Goal: Information Seeking & Learning: Learn about a topic

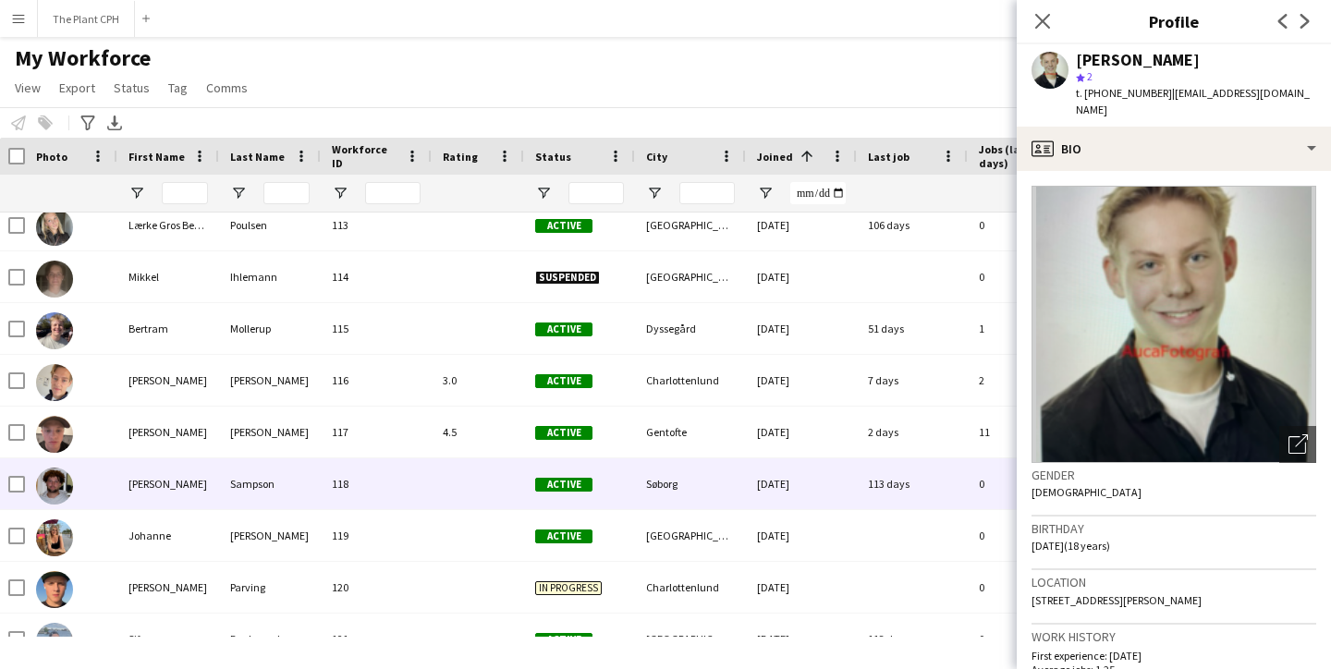
scroll to position [5760, 0]
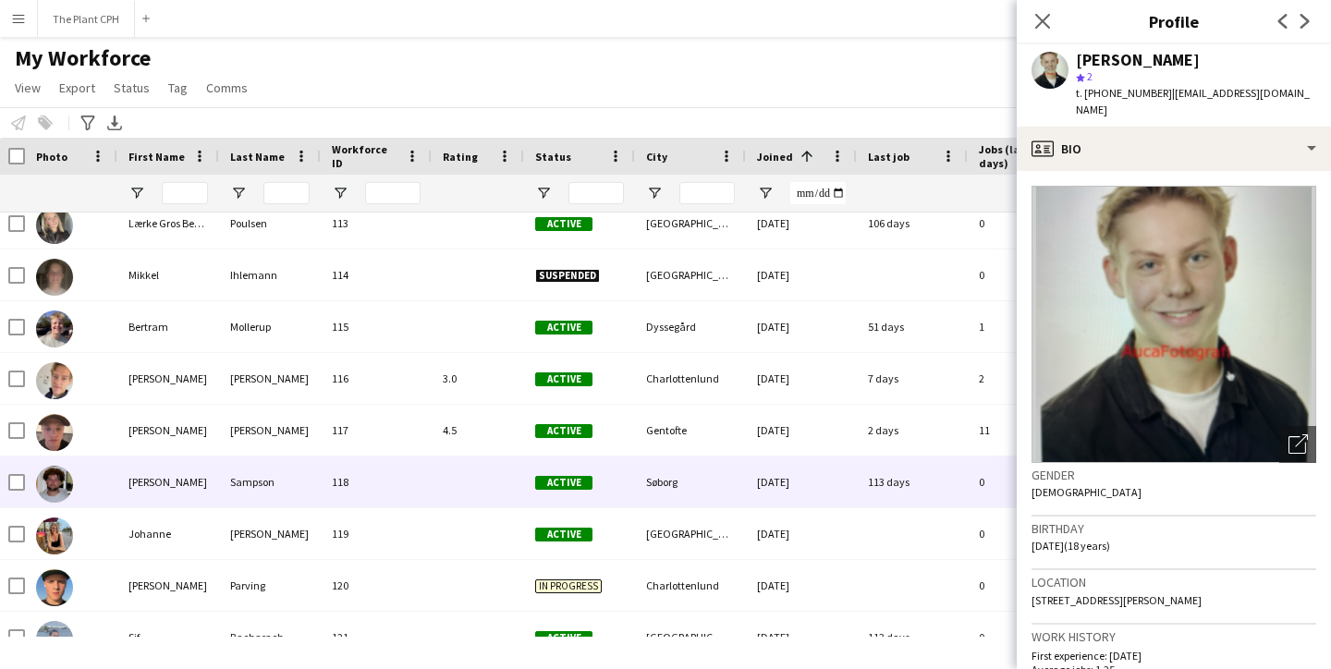
click at [159, 487] on div "[PERSON_NAME]" at bounding box center [168, 482] width 102 height 51
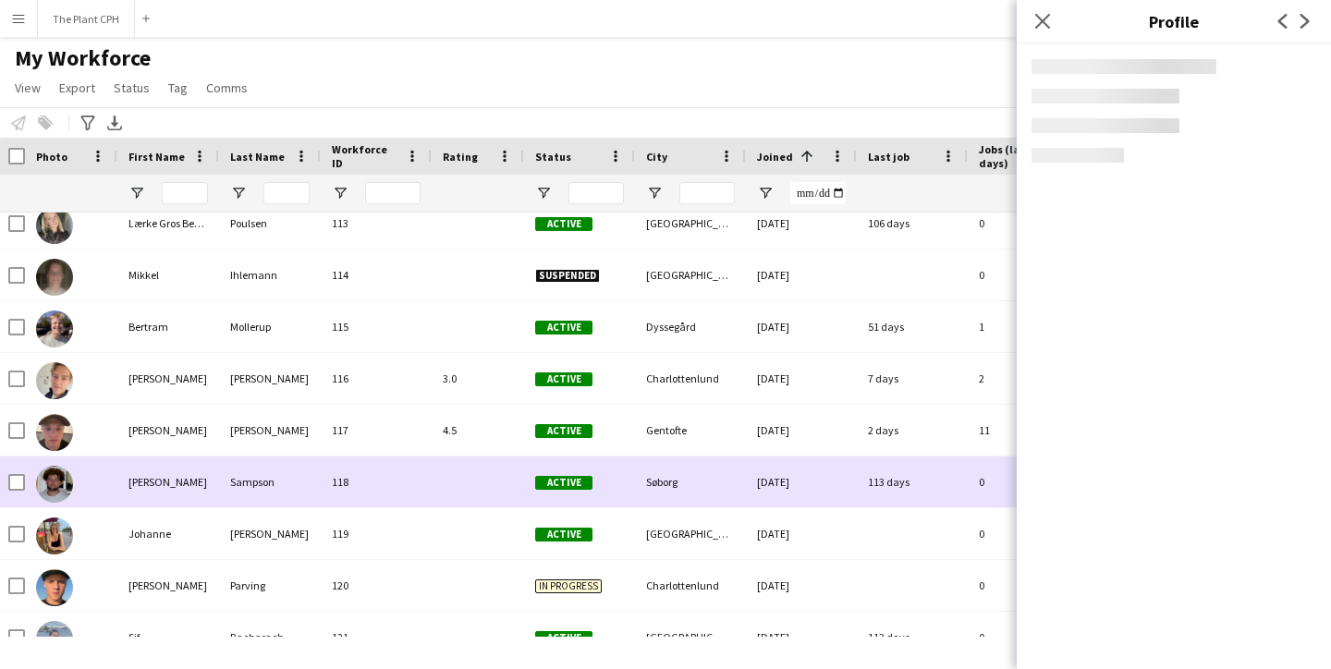
scroll to position [0, 0]
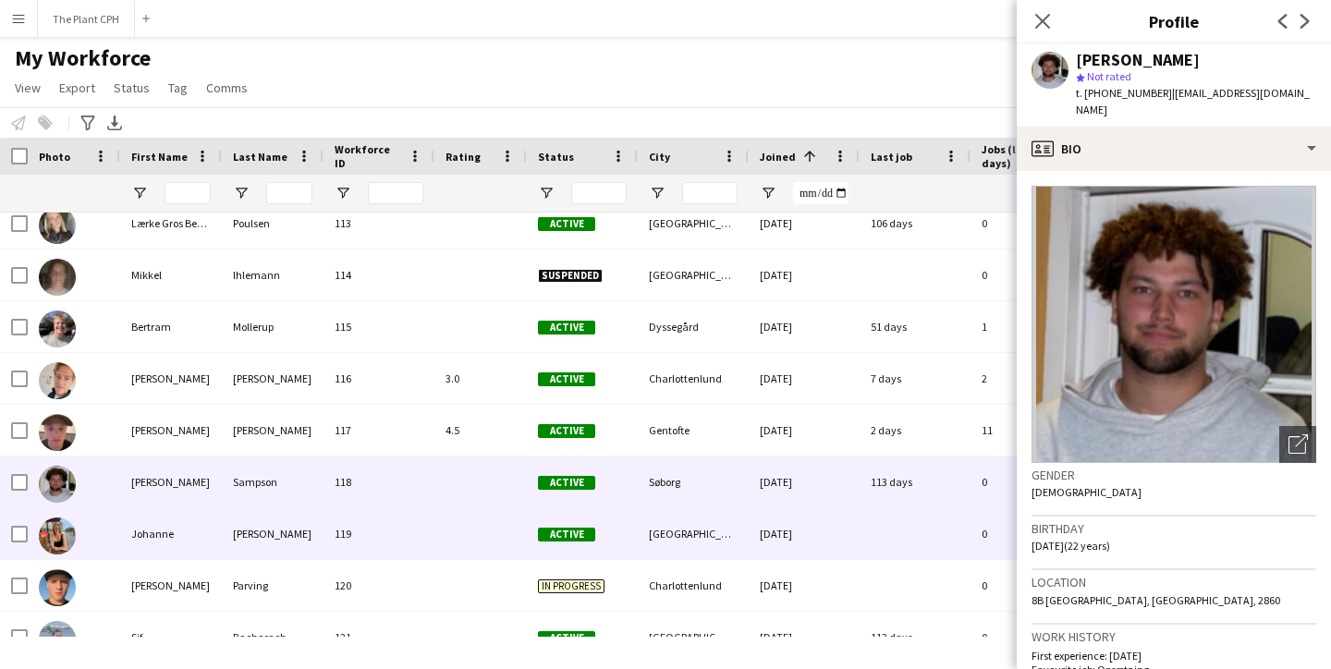
click at [159, 521] on div "Johanne" at bounding box center [171, 533] width 102 height 51
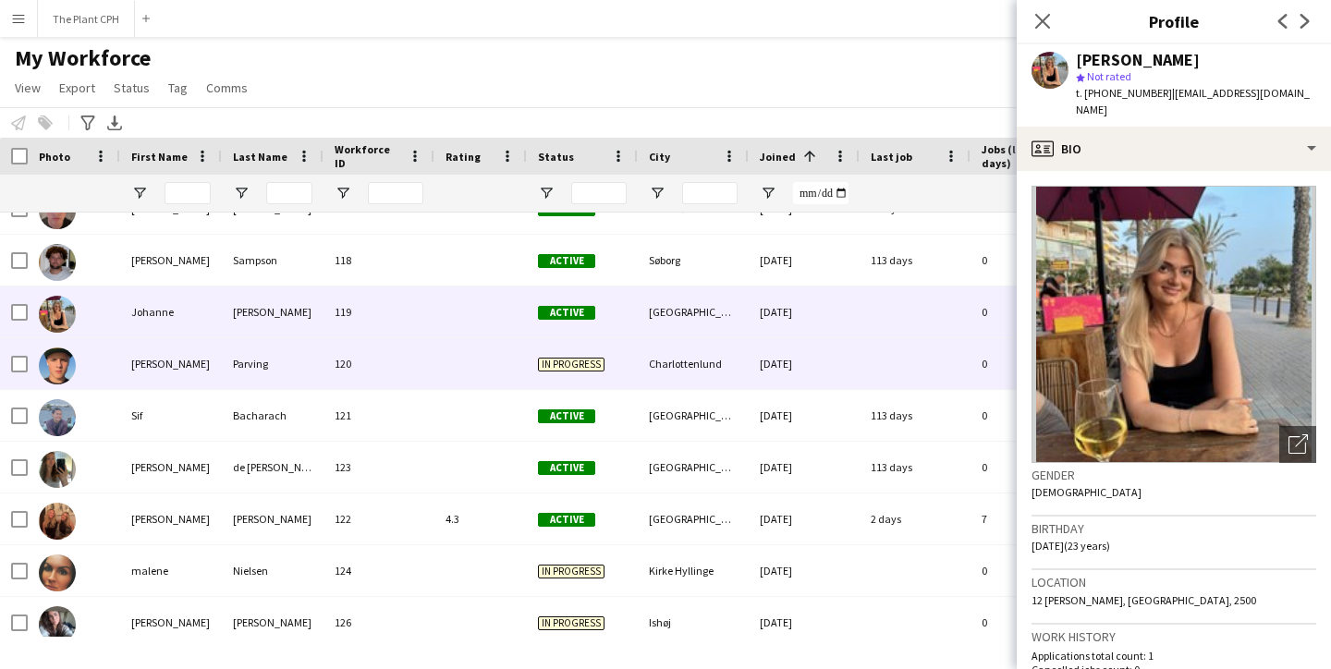
click at [161, 370] on div "[PERSON_NAME]" at bounding box center [171, 363] width 102 height 51
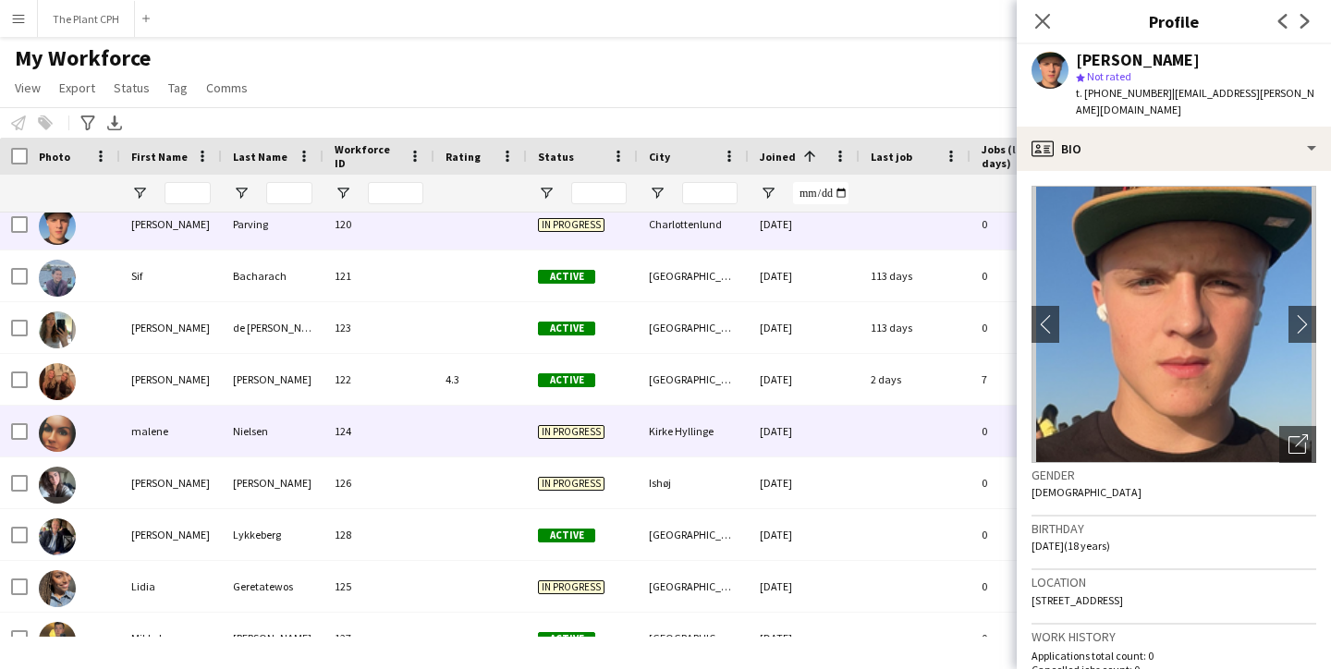
click at [199, 443] on div "malene" at bounding box center [171, 431] width 102 height 51
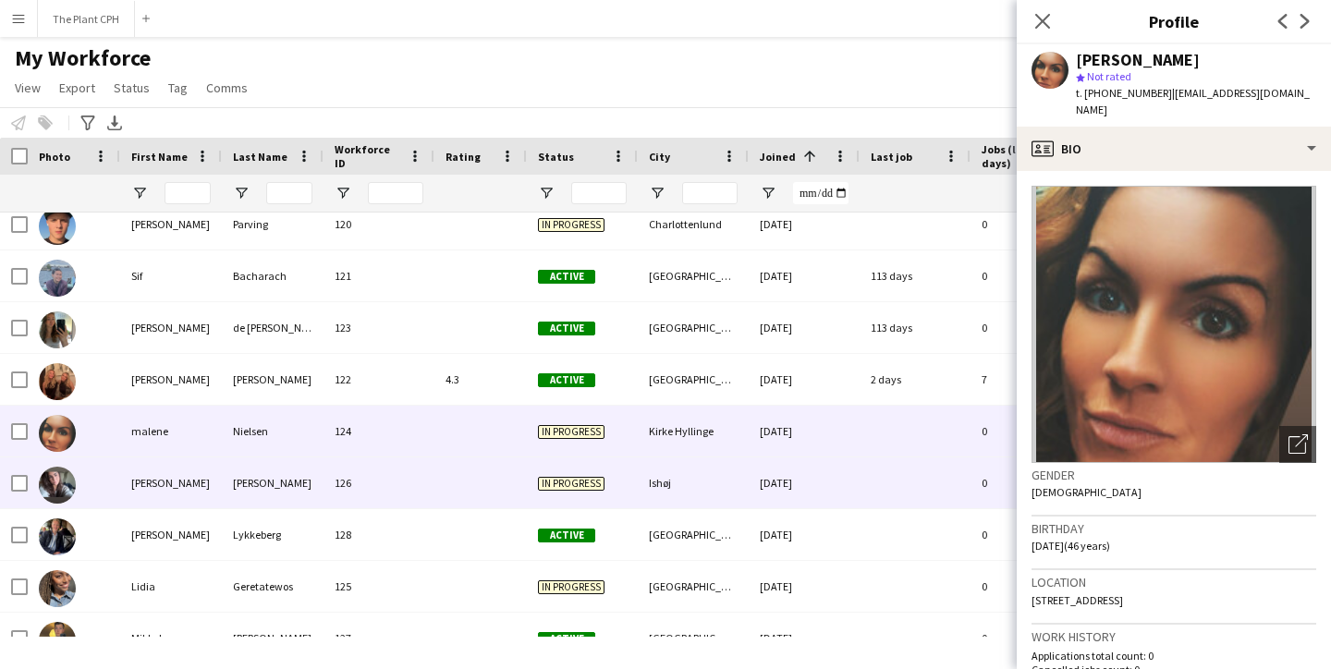
click at [167, 489] on div "[PERSON_NAME]" at bounding box center [171, 483] width 102 height 51
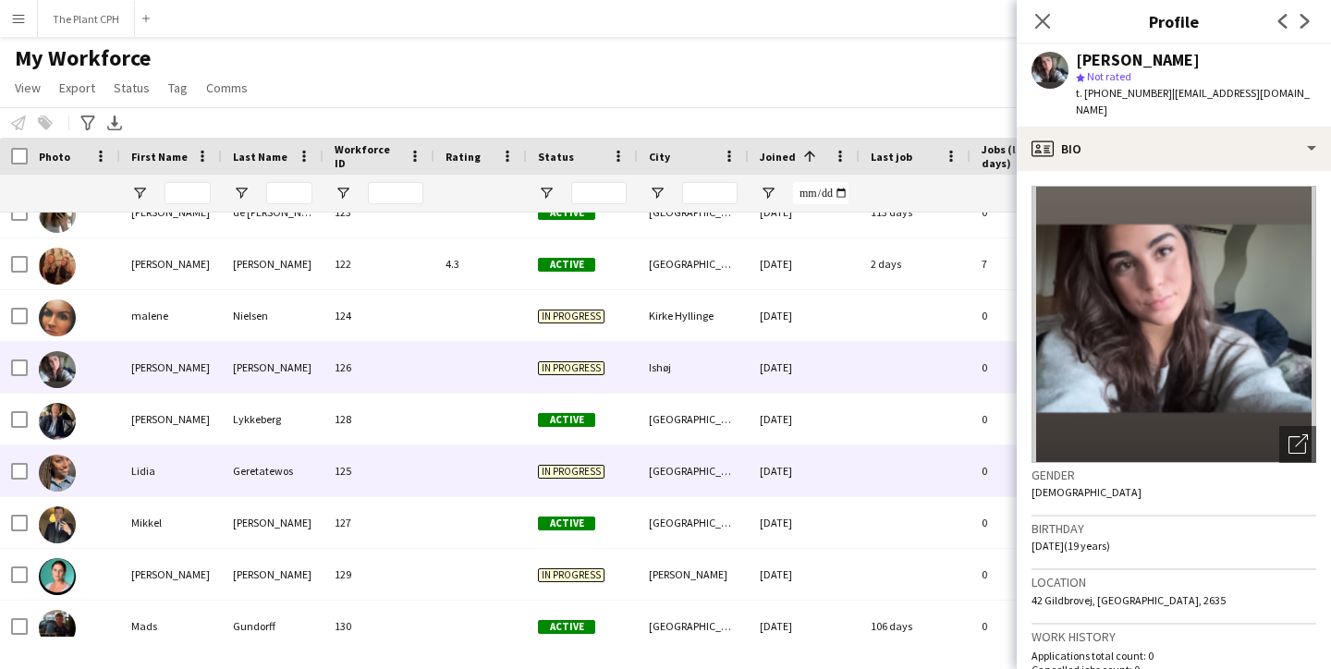
click at [167, 489] on div "Lidia" at bounding box center [171, 470] width 102 height 51
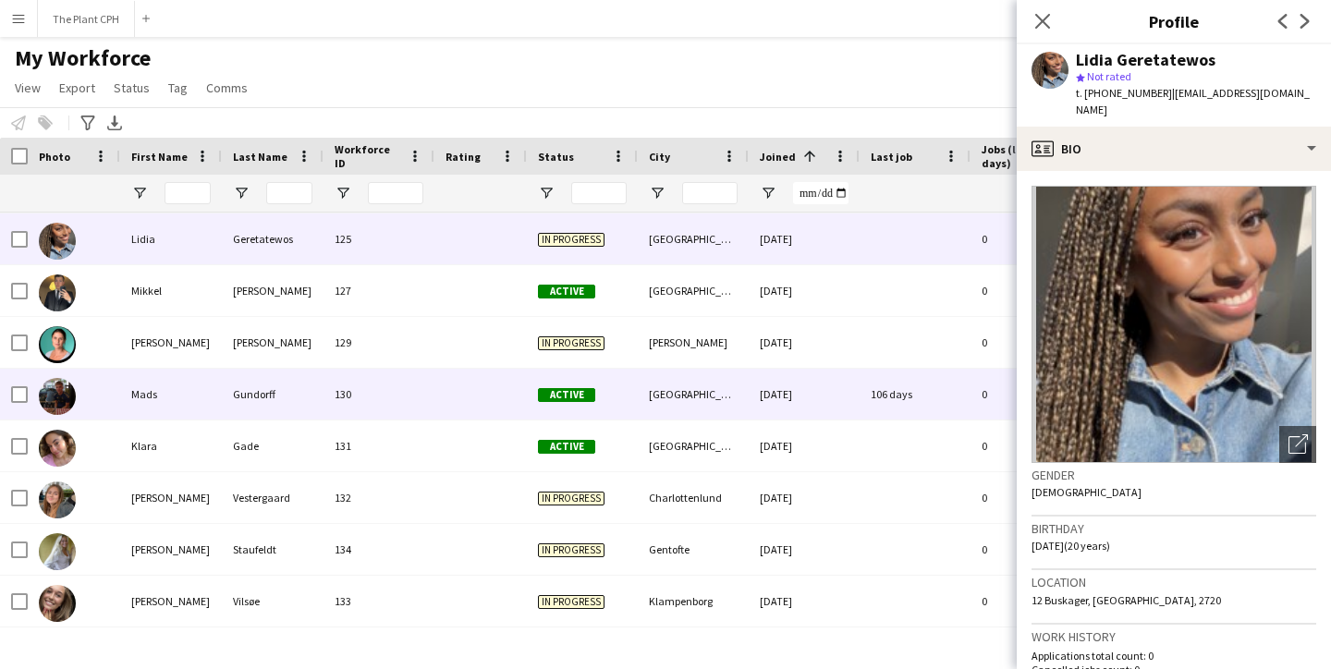
click at [165, 369] on div "Mads" at bounding box center [171, 394] width 102 height 51
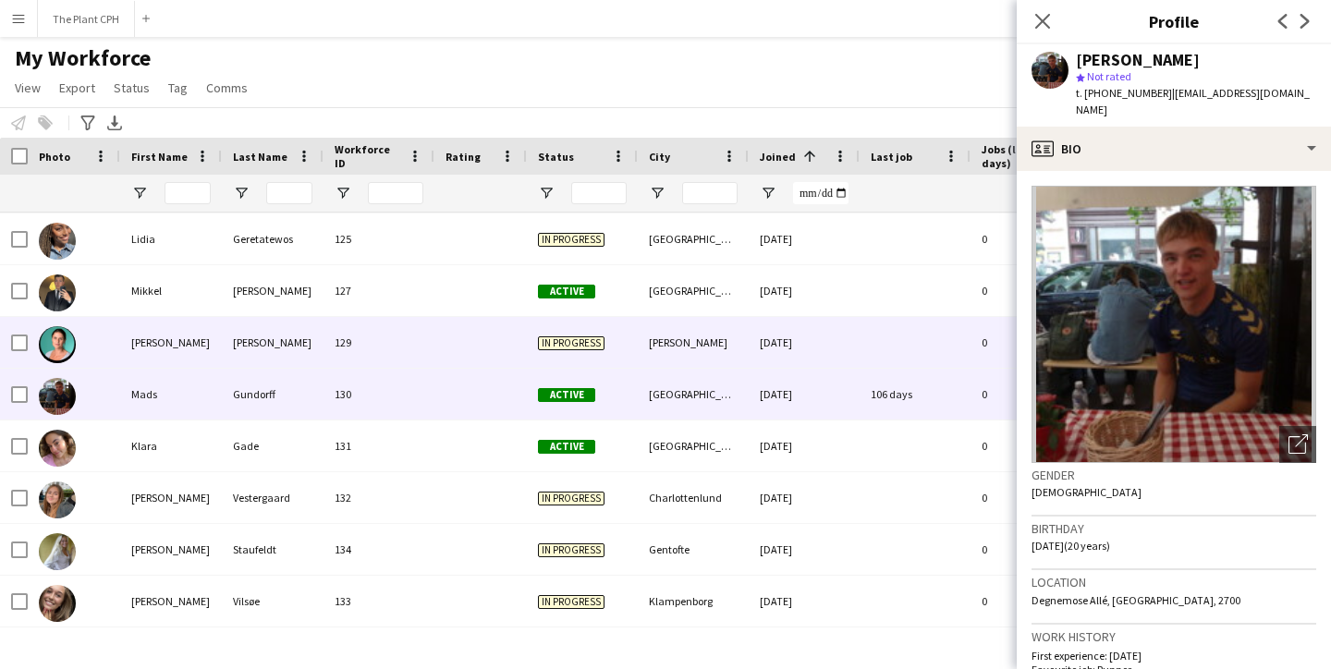
click at [167, 355] on div "[PERSON_NAME]" at bounding box center [171, 342] width 102 height 51
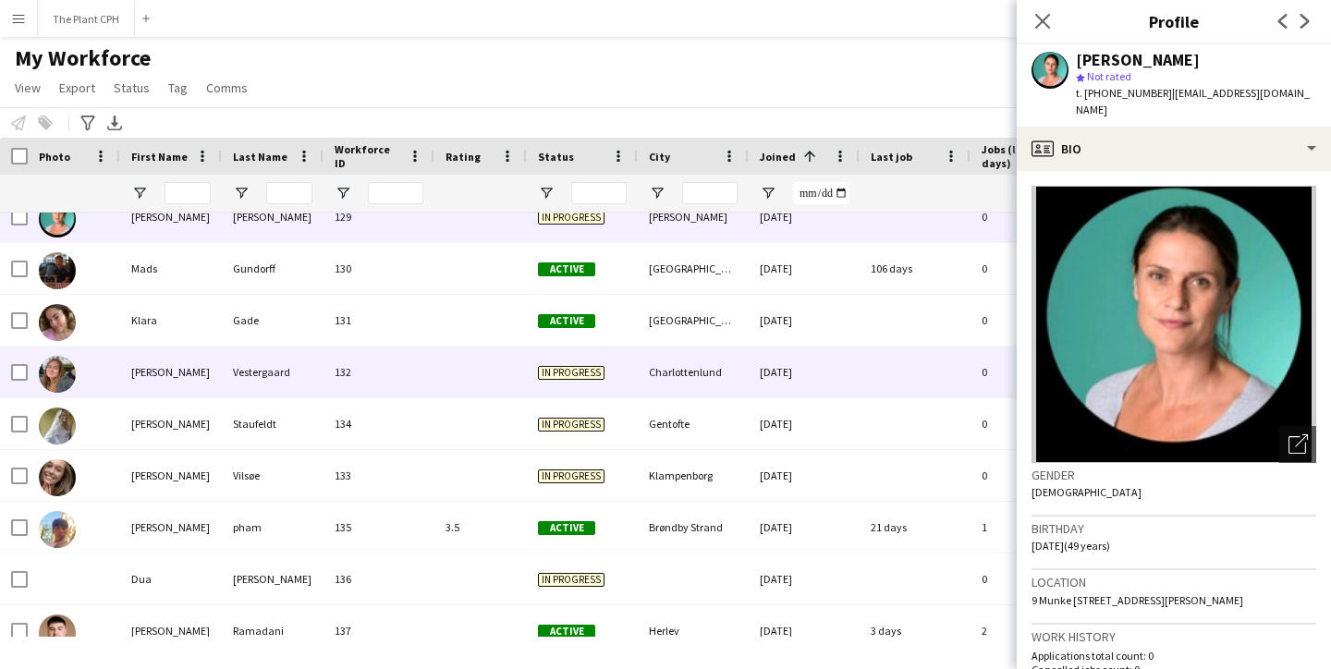
click at [177, 362] on div "[PERSON_NAME]" at bounding box center [171, 372] width 102 height 51
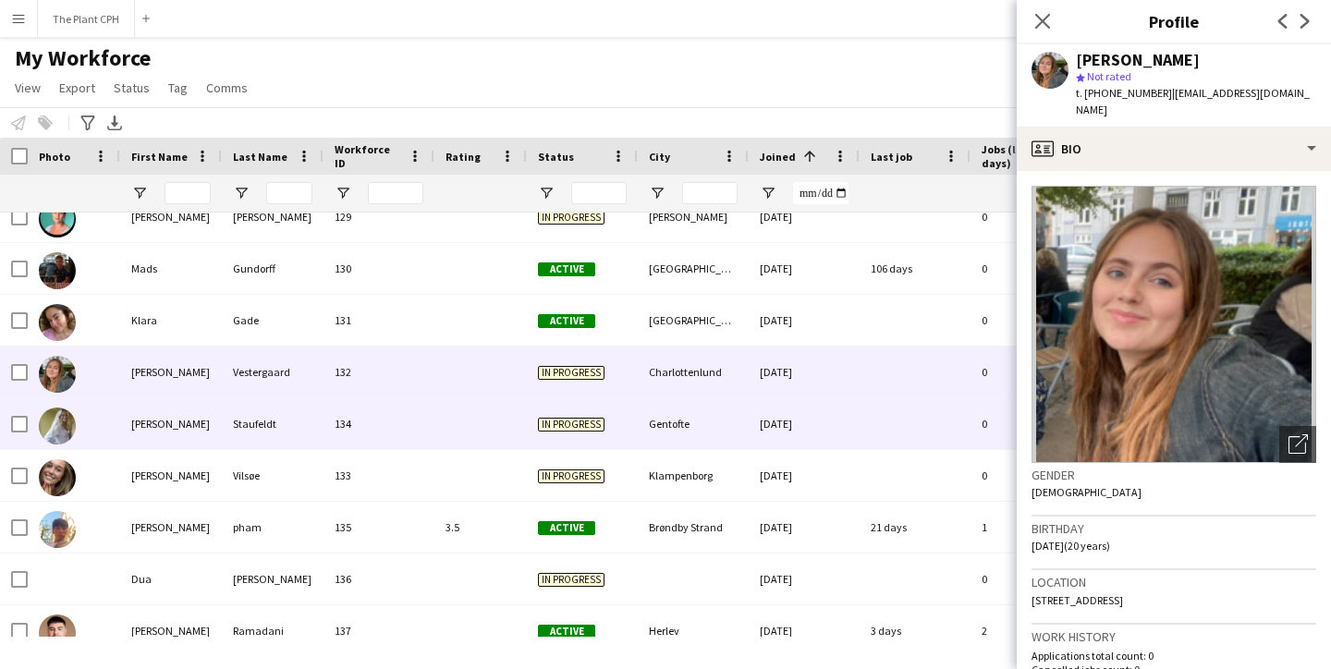
click at [175, 426] on div "[PERSON_NAME]" at bounding box center [171, 423] width 102 height 51
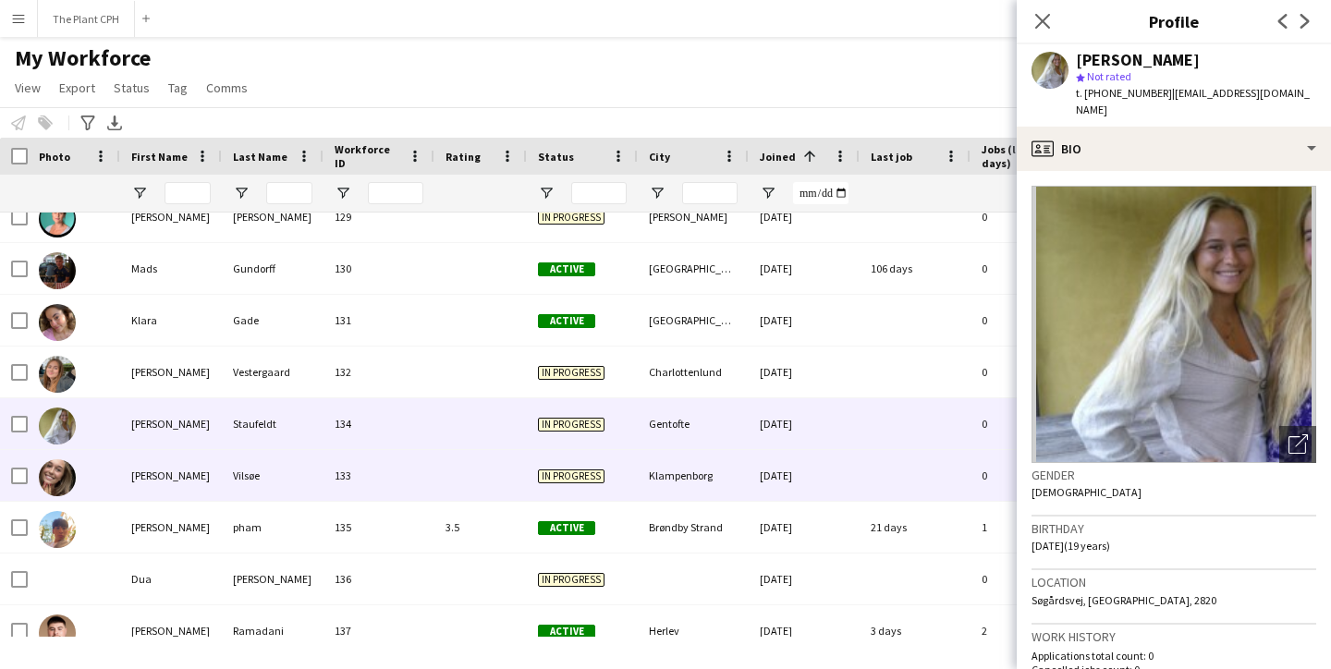
click at [164, 472] on div "[PERSON_NAME]" at bounding box center [171, 475] width 102 height 51
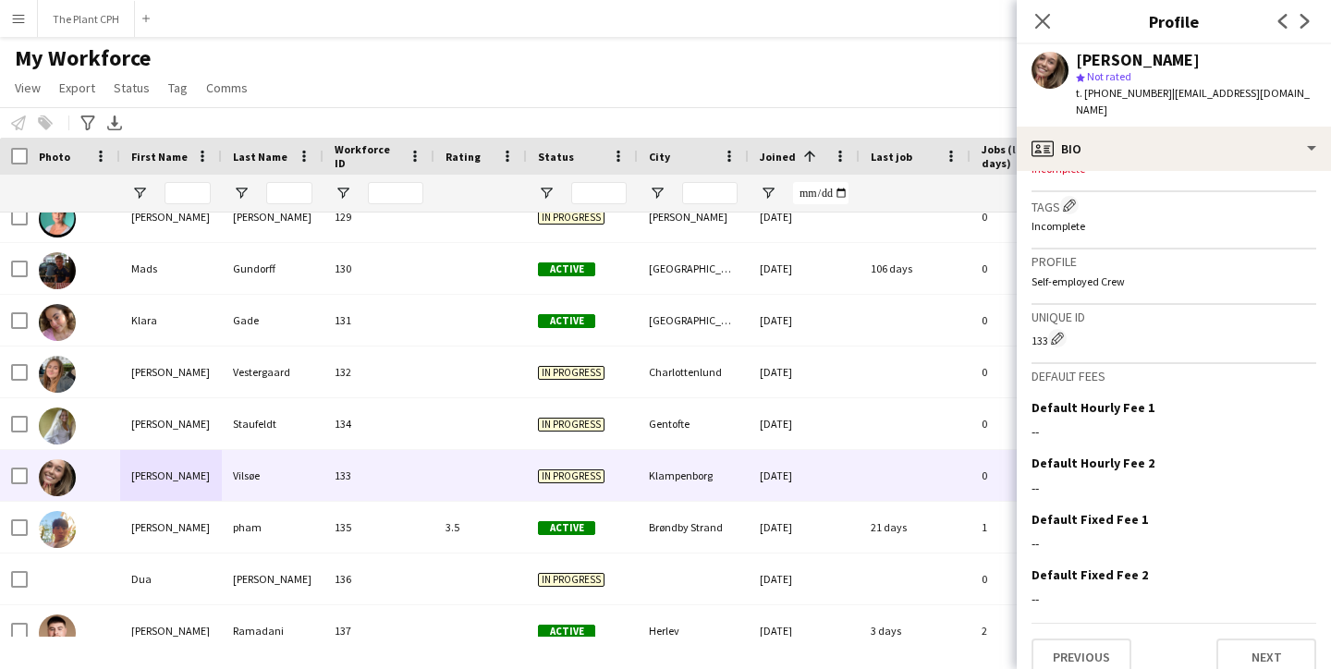
click at [1245, 658] on app-crew-profile-bio "Open photos pop-in Gender [DEMOGRAPHIC_DATA] Birthday [DEMOGRAPHIC_DATA] (19 ye…" at bounding box center [1174, 420] width 314 height 498
click at [1248, 641] on button "Next" at bounding box center [1266, 657] width 100 height 37
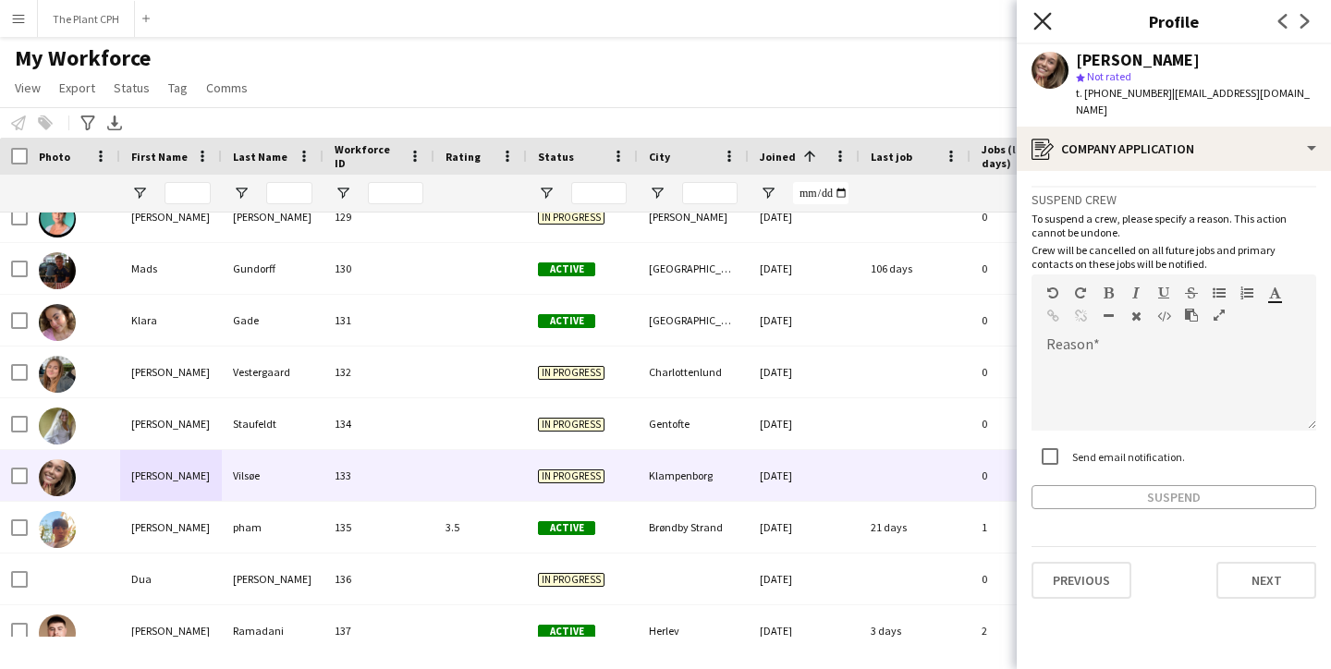
click at [1034, 25] on icon "Close pop-in" at bounding box center [1042, 21] width 18 height 18
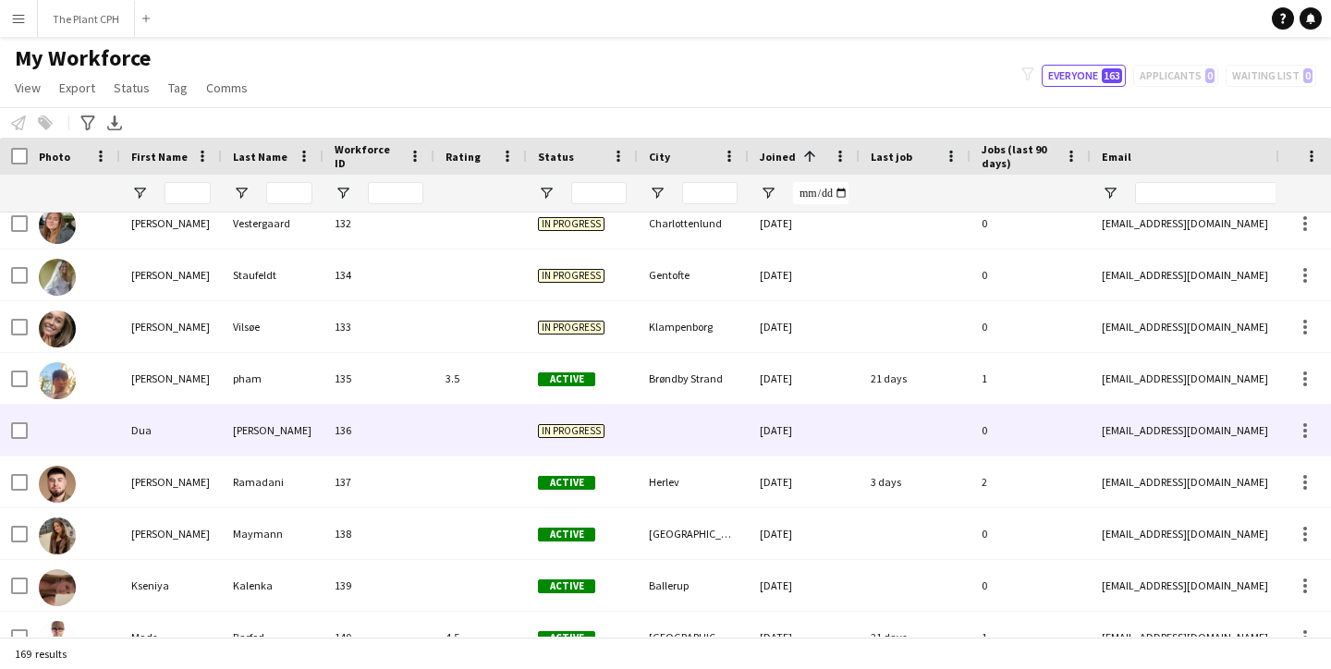
click at [366, 437] on div "136" at bounding box center [378, 430] width 111 height 51
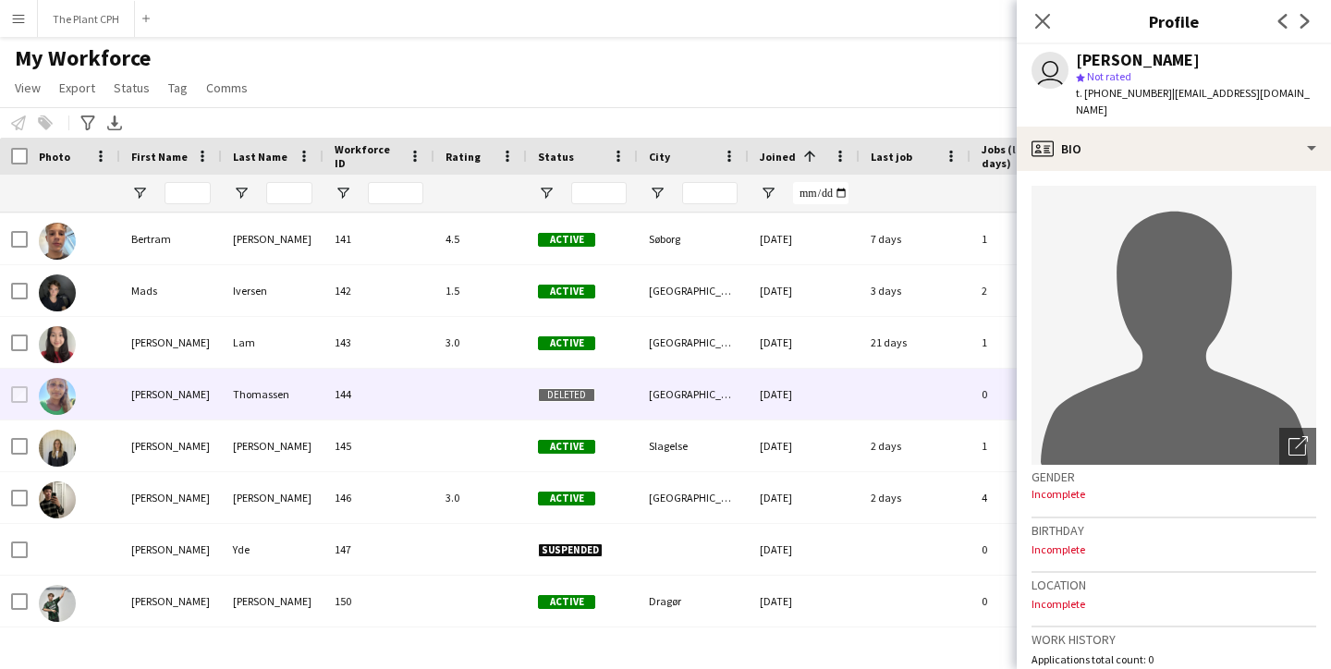
click at [395, 397] on div "144" at bounding box center [378, 394] width 111 height 51
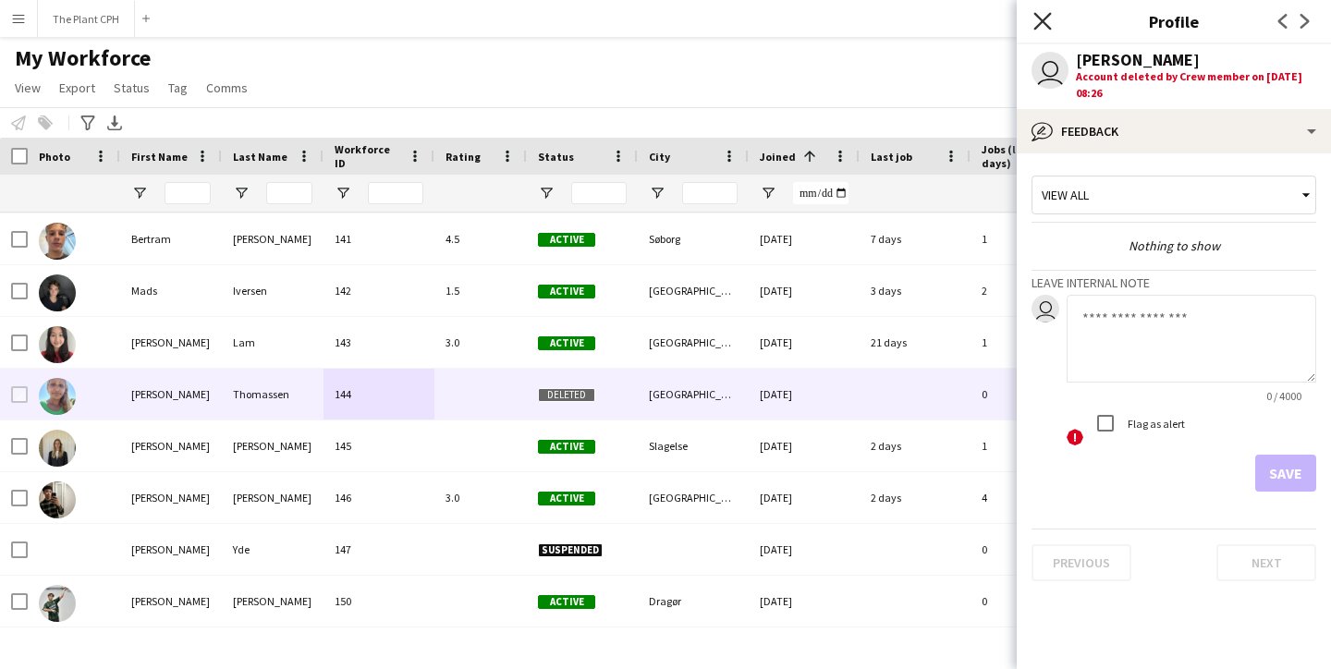
click at [1041, 13] on icon "Close pop-in" at bounding box center [1042, 21] width 18 height 18
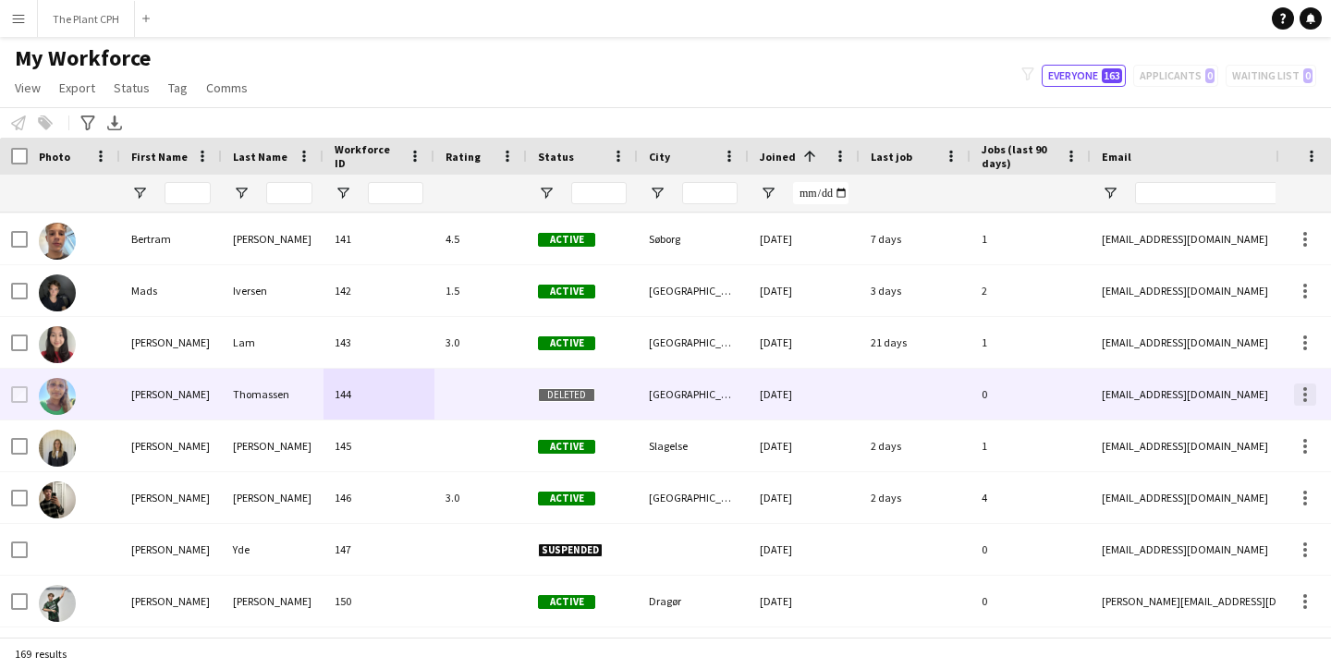
click at [1312, 390] on div at bounding box center [1305, 395] width 22 height 22
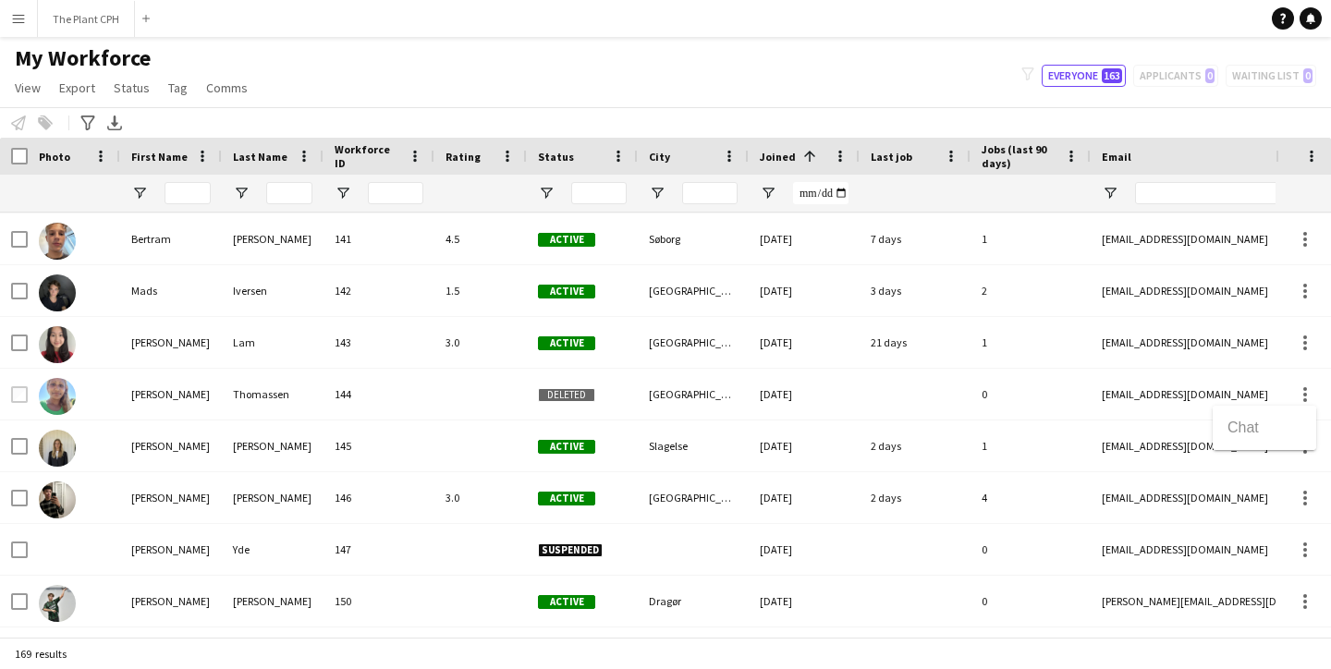
click at [1312, 390] on div at bounding box center [665, 334] width 1331 height 669
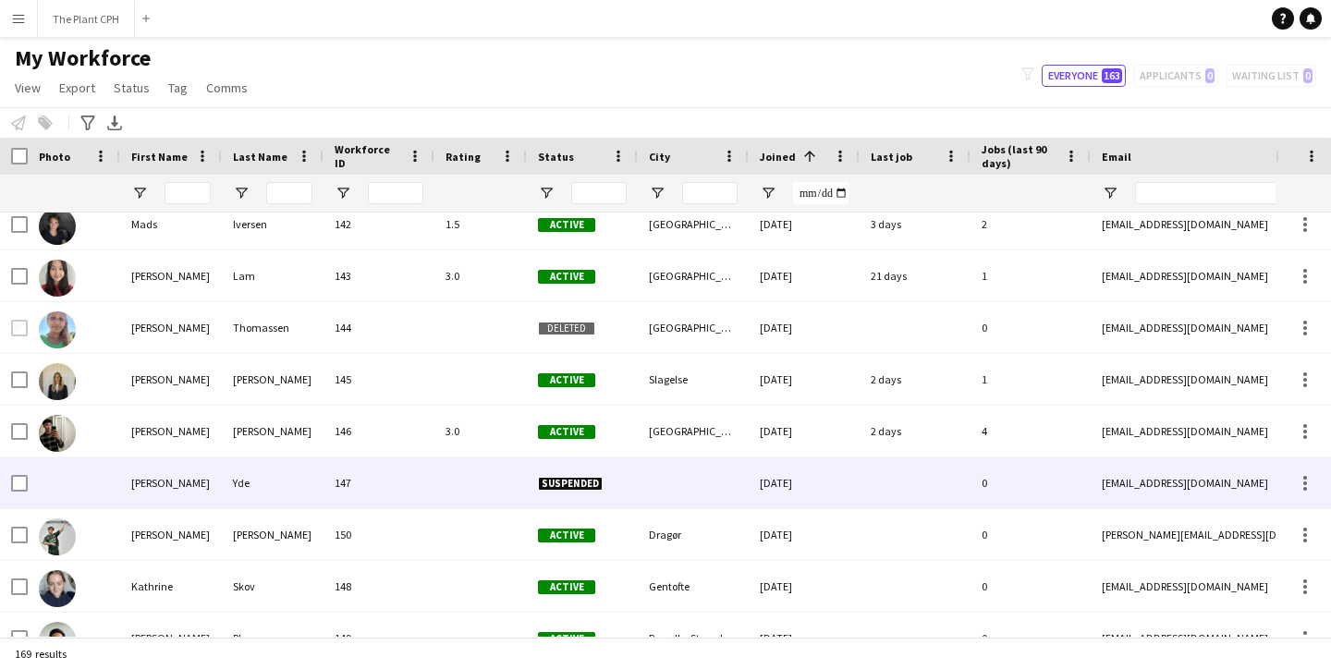
click at [388, 459] on div "147" at bounding box center [378, 483] width 111 height 51
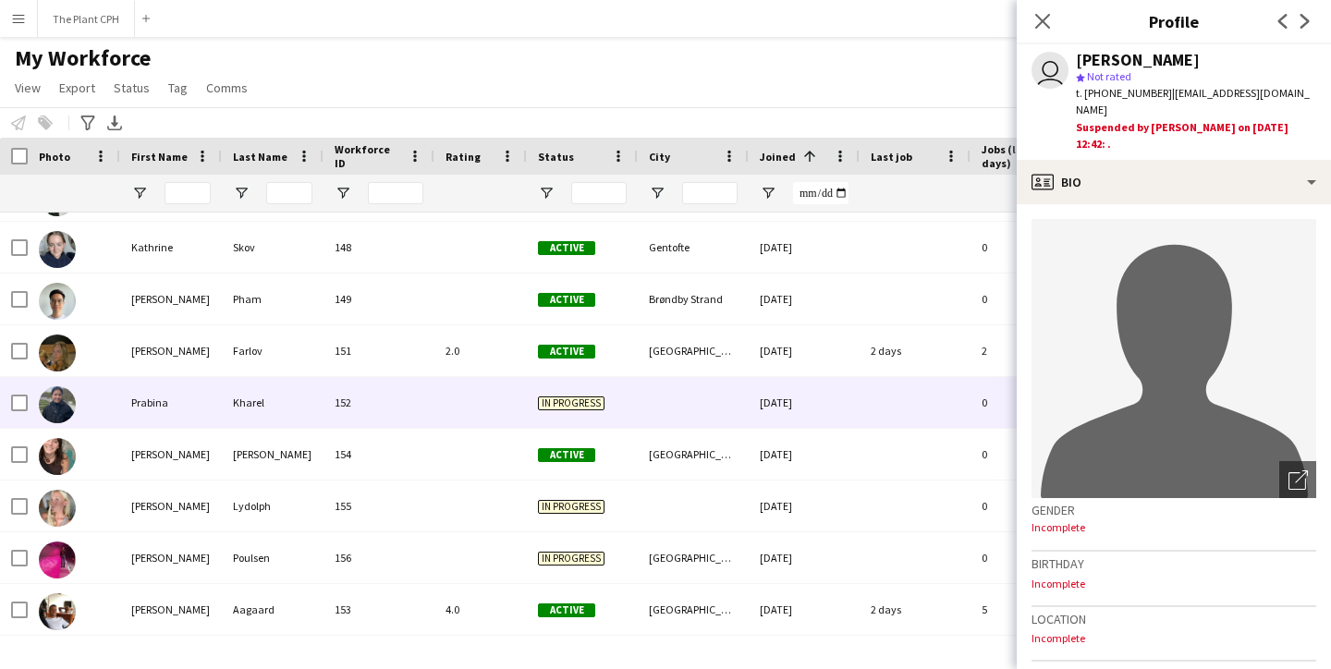
click at [391, 416] on div "152" at bounding box center [378, 402] width 111 height 51
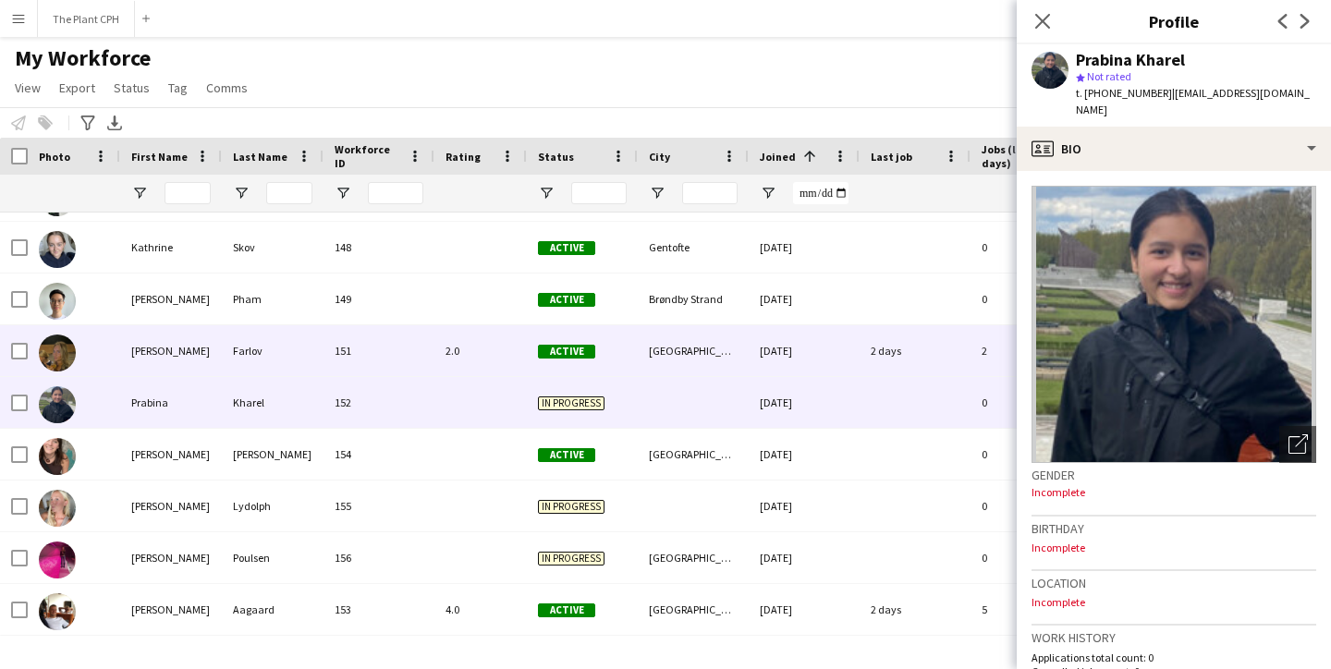
click at [414, 327] on div "151" at bounding box center [378, 350] width 111 height 51
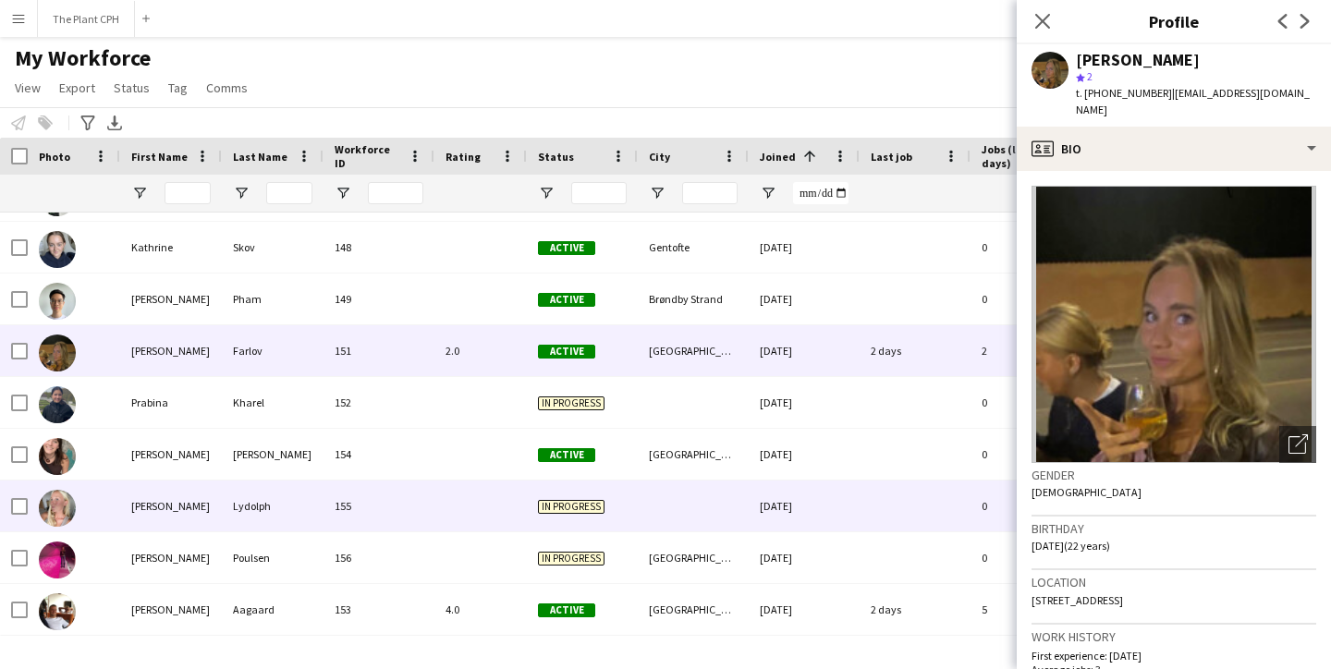
click at [410, 495] on div "155" at bounding box center [378, 506] width 111 height 51
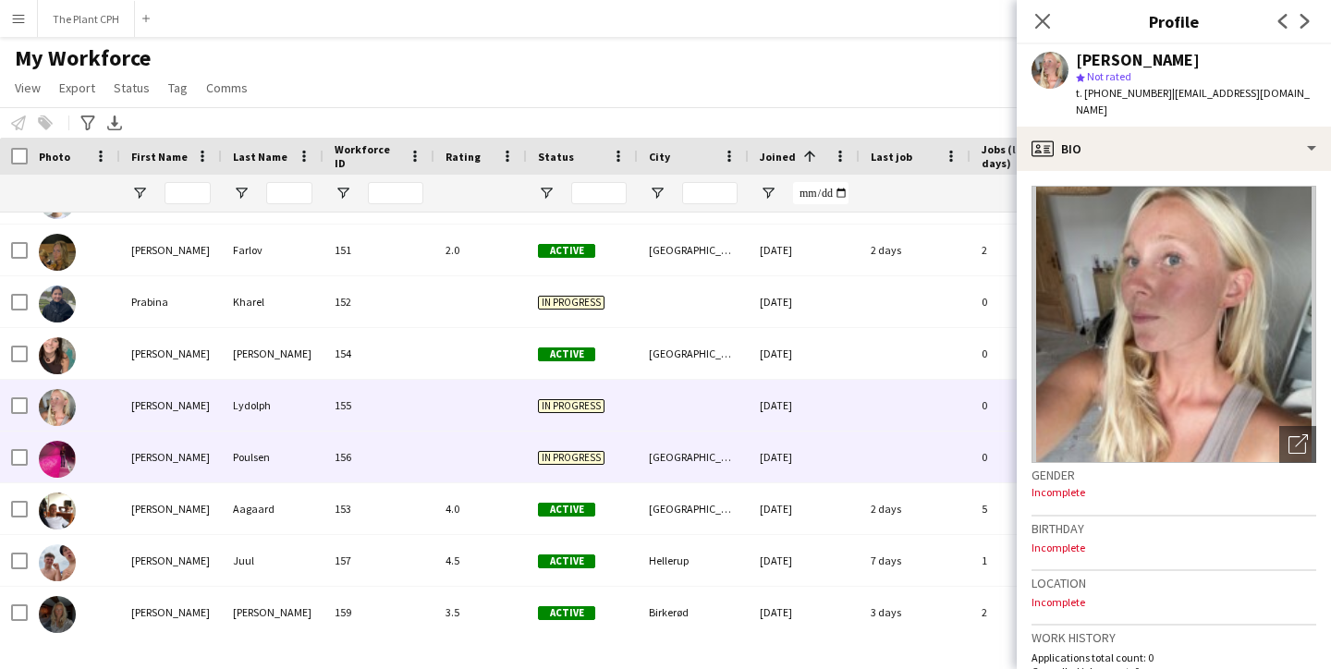
click at [410, 464] on div "156" at bounding box center [378, 457] width 111 height 51
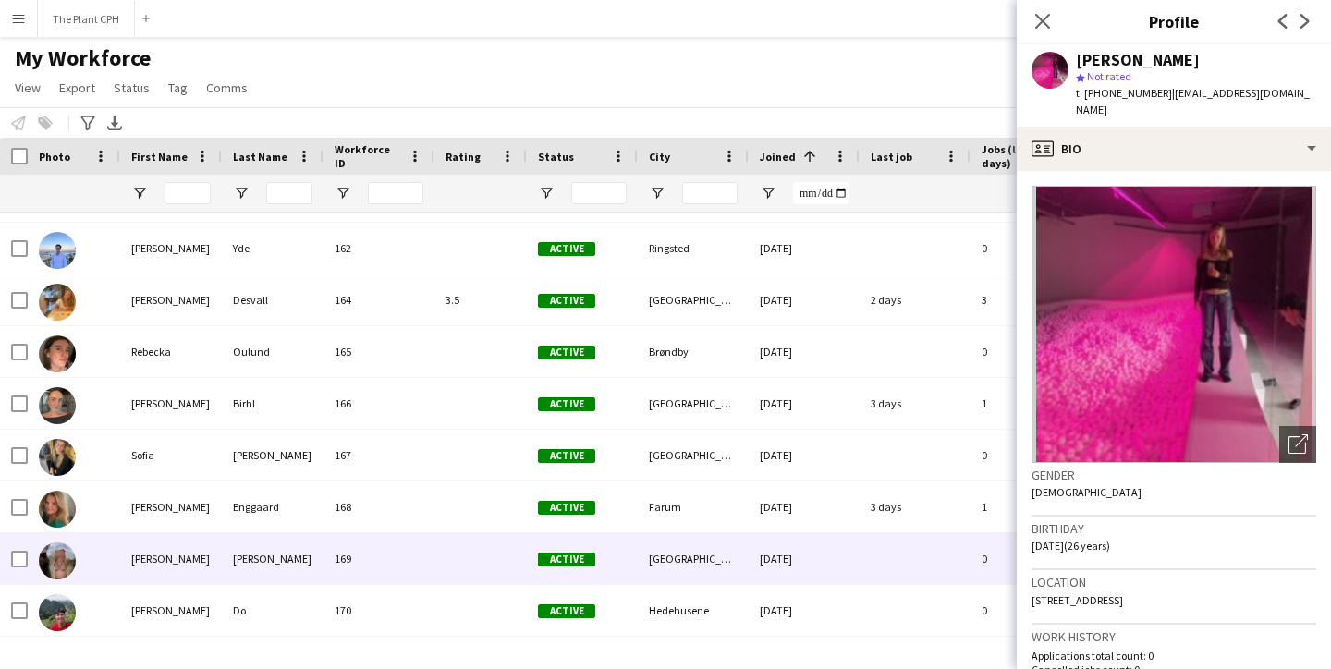
click at [267, 550] on div "[PERSON_NAME]" at bounding box center [273, 558] width 102 height 51
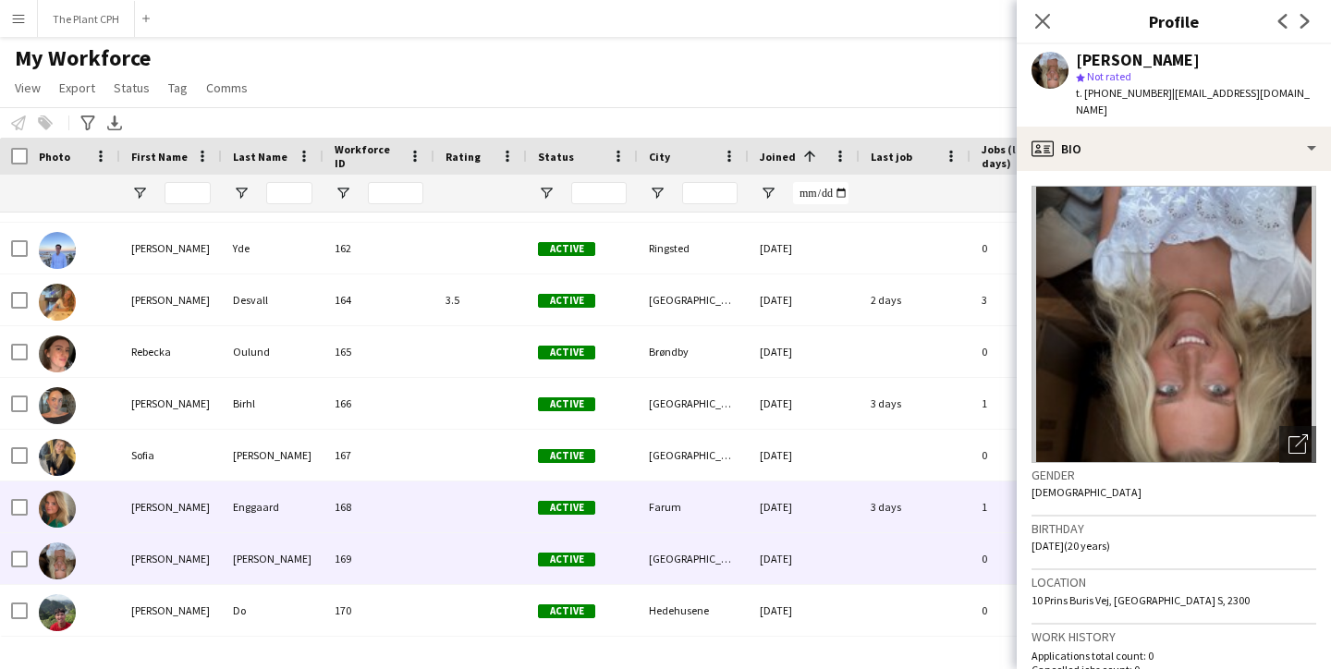
click at [168, 500] on div "[PERSON_NAME]" at bounding box center [171, 507] width 102 height 51
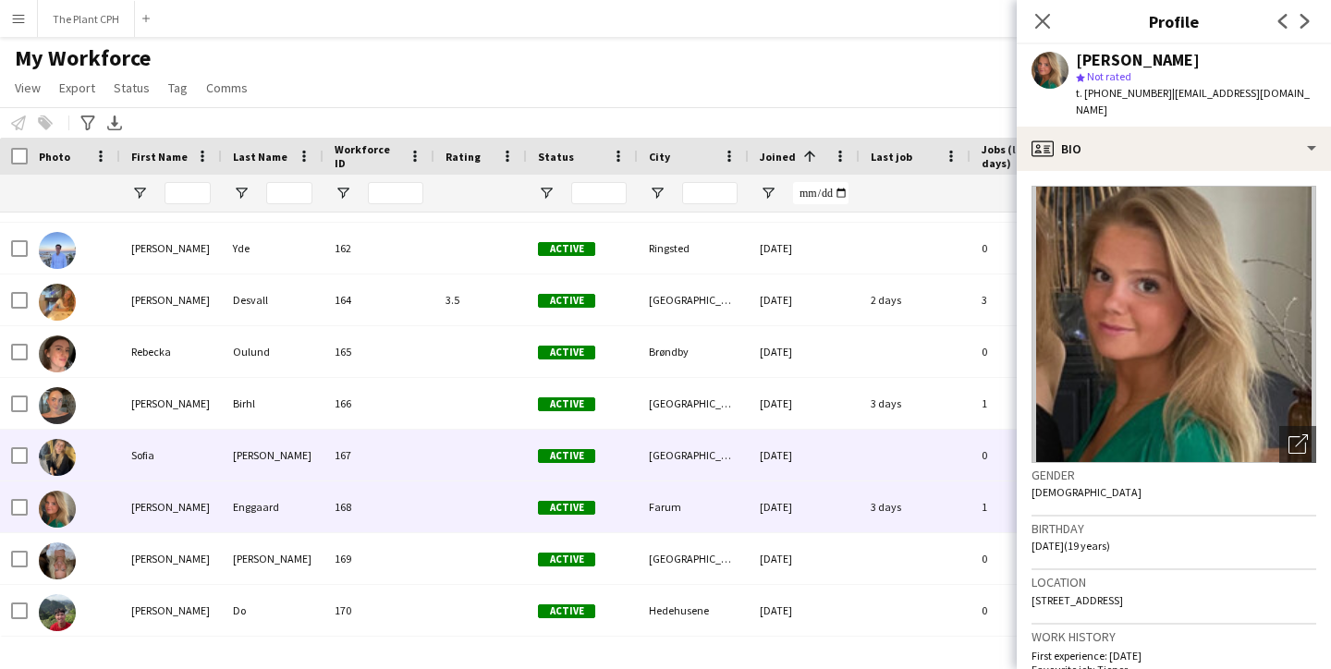
click at [176, 466] on div "Sofia" at bounding box center [171, 455] width 102 height 51
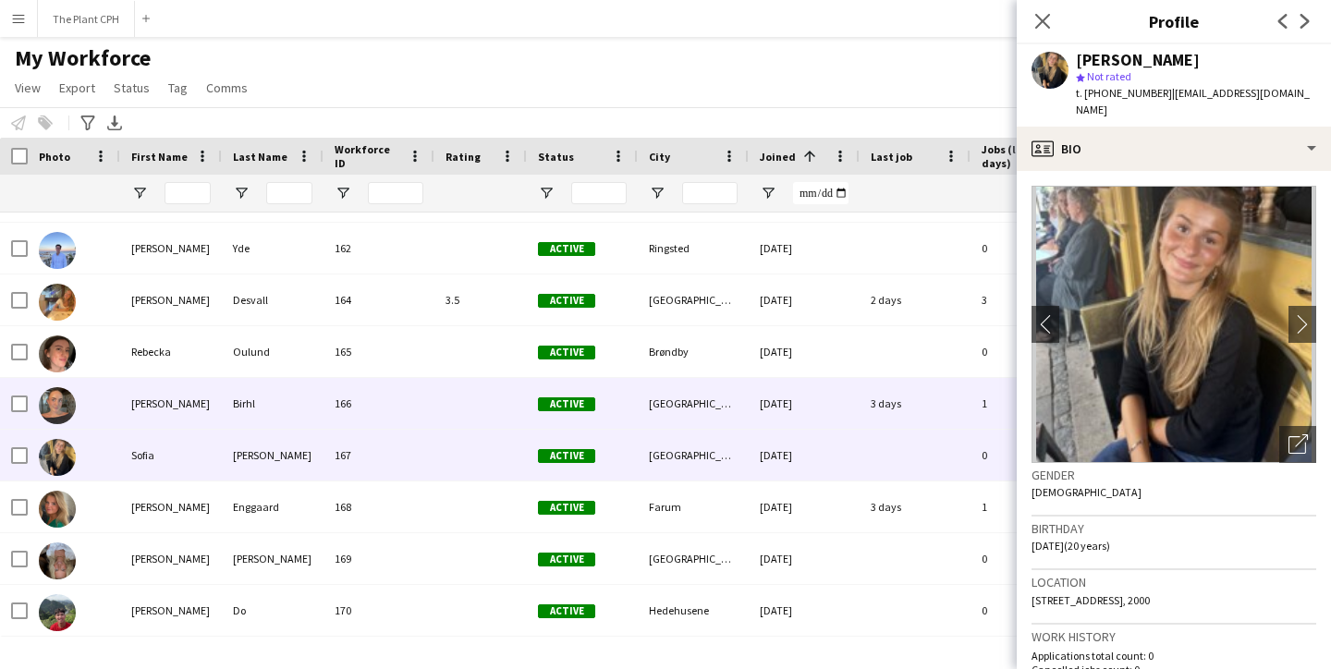
click at [189, 416] on div "[PERSON_NAME]" at bounding box center [171, 403] width 102 height 51
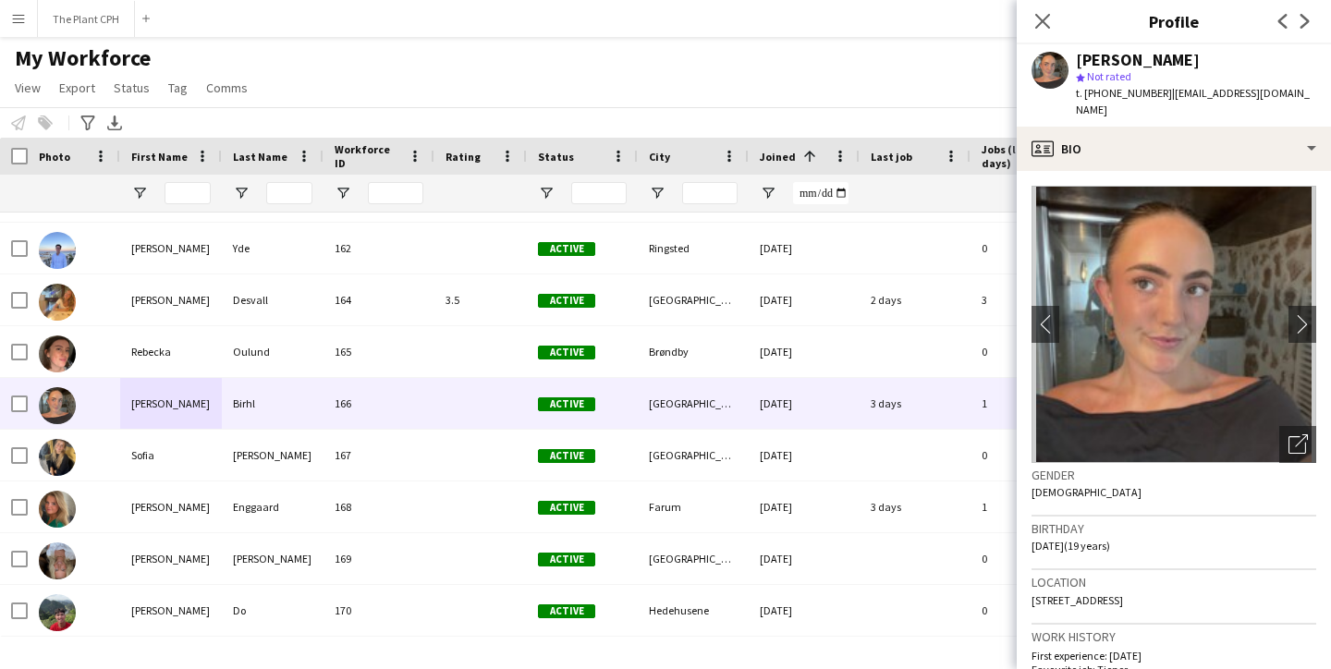
drag, startPoint x: 1035, startPoint y: 17, endPoint x: 971, endPoint y: 47, distance: 70.7
click at [1035, 17] on icon "Close pop-in" at bounding box center [1042, 21] width 15 height 15
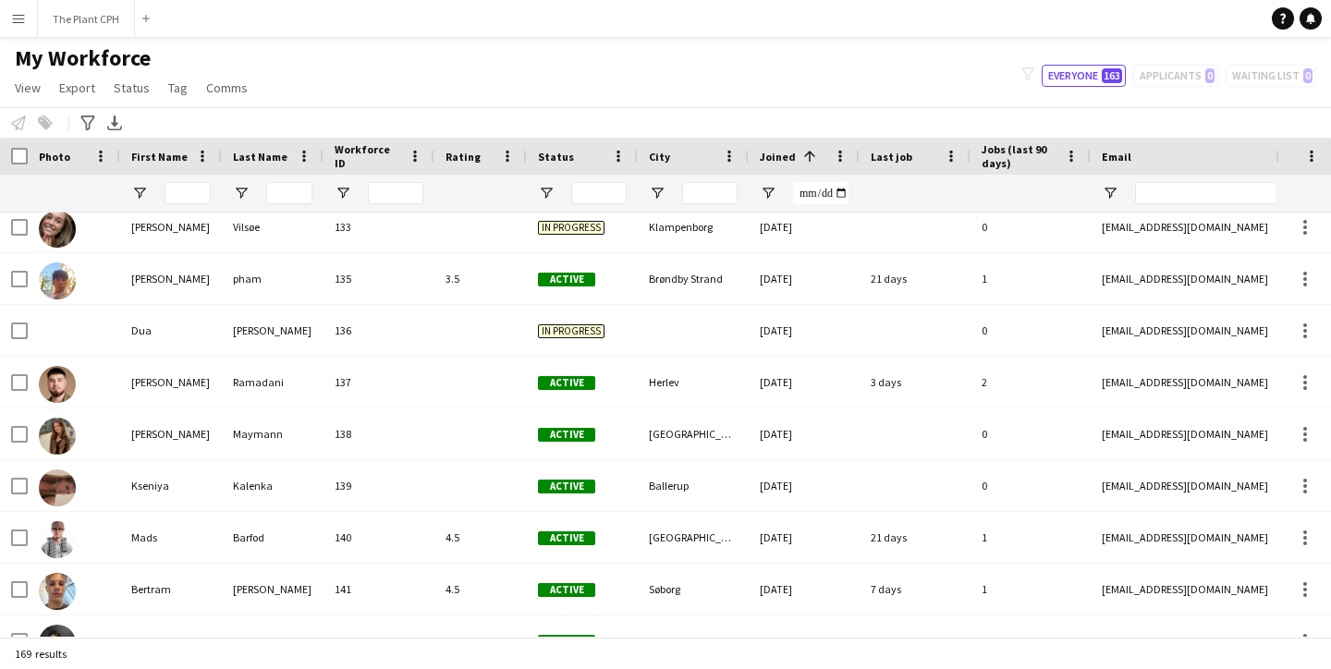
scroll to position [6412, 0]
